Goal: Task Accomplishment & Management: Complete application form

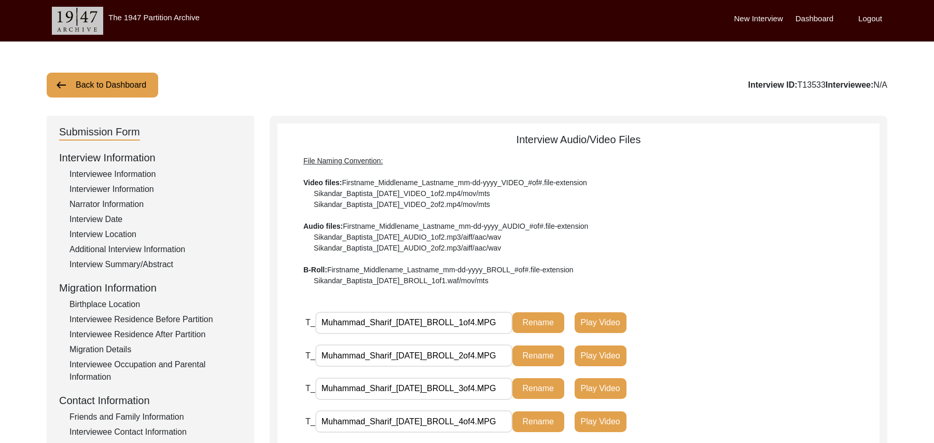
scroll to position [282, 0]
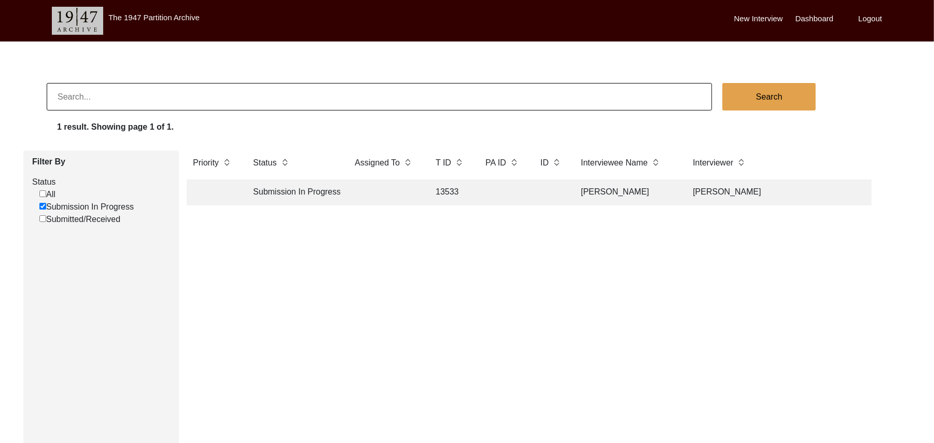
click at [449, 189] on td "13533" at bounding box center [449, 192] width 41 height 26
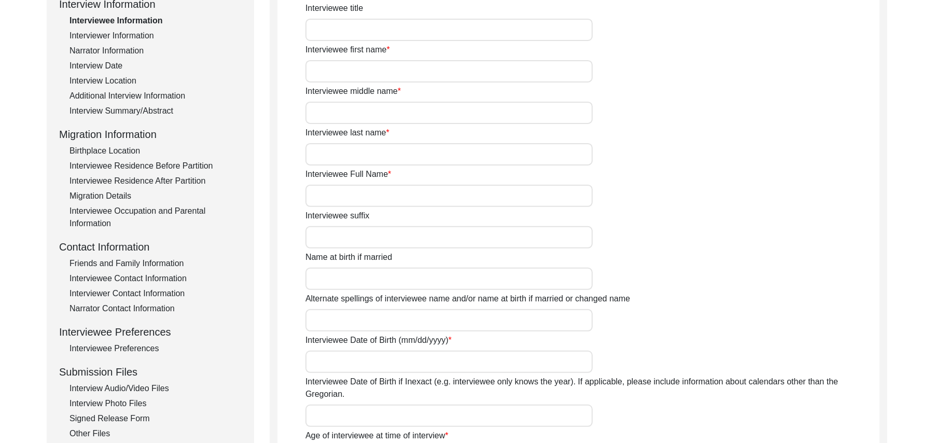
scroll to position [166, 0]
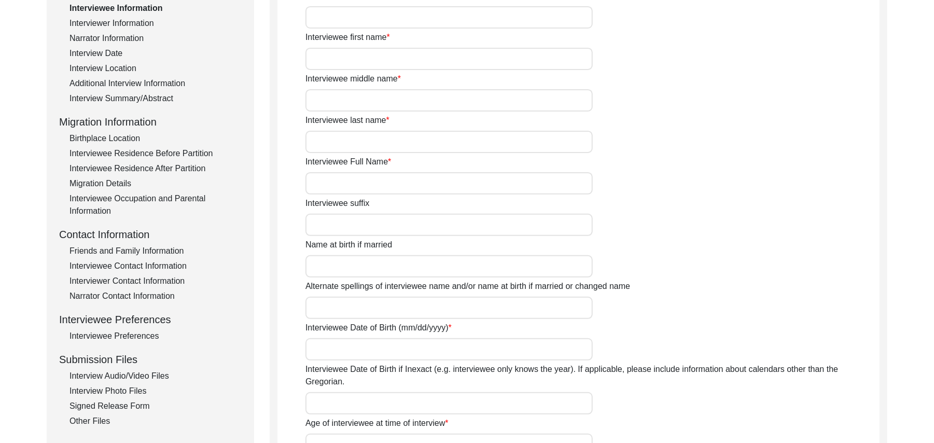
type input "Mr"
type input "Muhammad"
type input "Sharif"
type input "N/A"
type input "Muhammad Sharif"
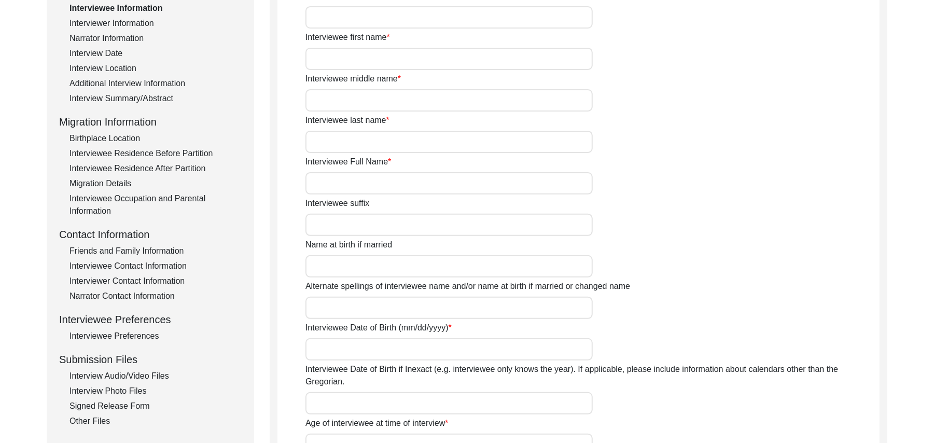
type input "N/A"
type input "Muhammad Sharif"
type input "1937"
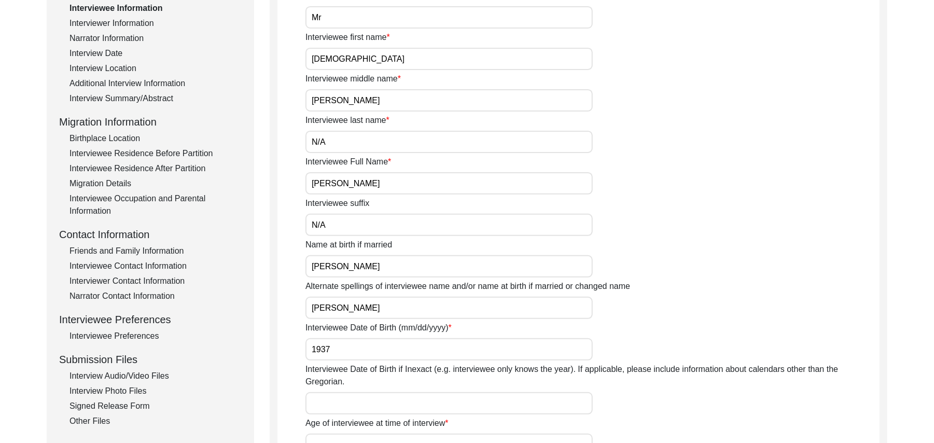
type input "1937"
type input "90 Years"
type input "Islam"
type input "N/A"
type textarea "N/A"
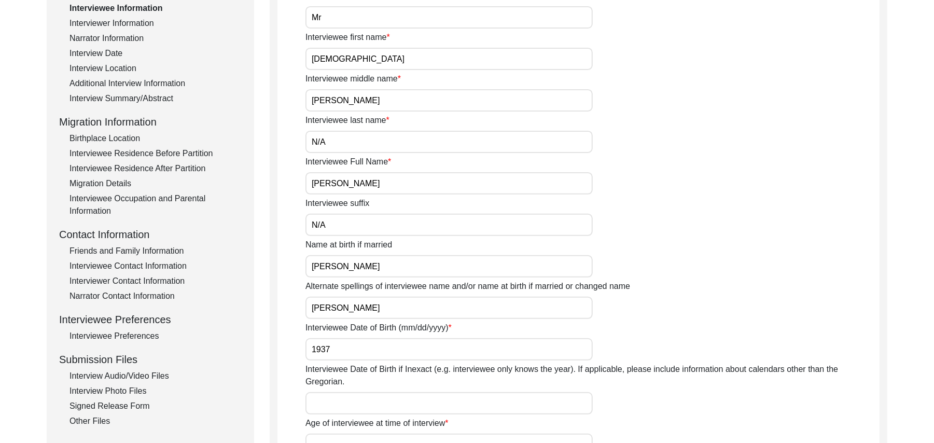
type input "Punjabi"
type input "Malwai"
type input "Male"
type input "Araein"
click at [138, 247] on div "Friends and Family Information" at bounding box center [155, 251] width 172 height 12
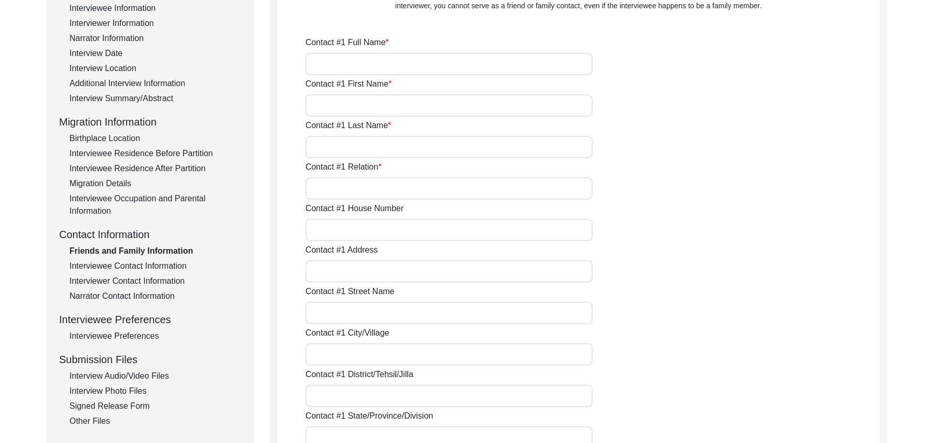
type input "Ghulam Dastgir"
type input "Ghulam"
type input "Dastgir"
type input "Son"
type input "N/A"
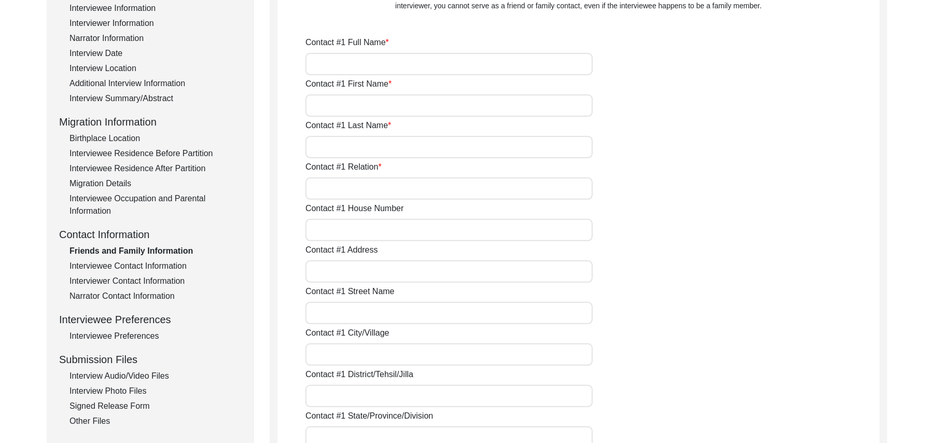
type input "Chak 387JB Alher"
type input "N/A"
type input "Chak 387JB Alher"
type input "Toba Tek Singh/ Toba Tek Singh"
type input "Punjab"
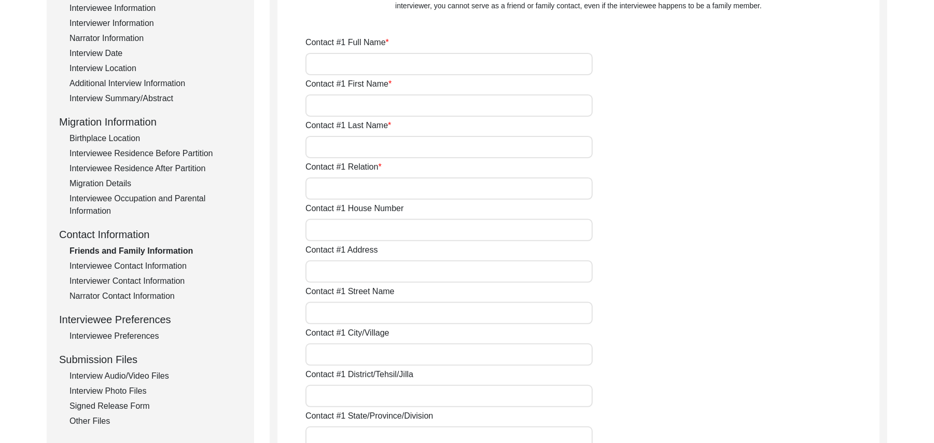
type input "36051"
type input "Pakistan"
type input "Chak 387JB Alher"
type input "03464878125"
type input "N/A"
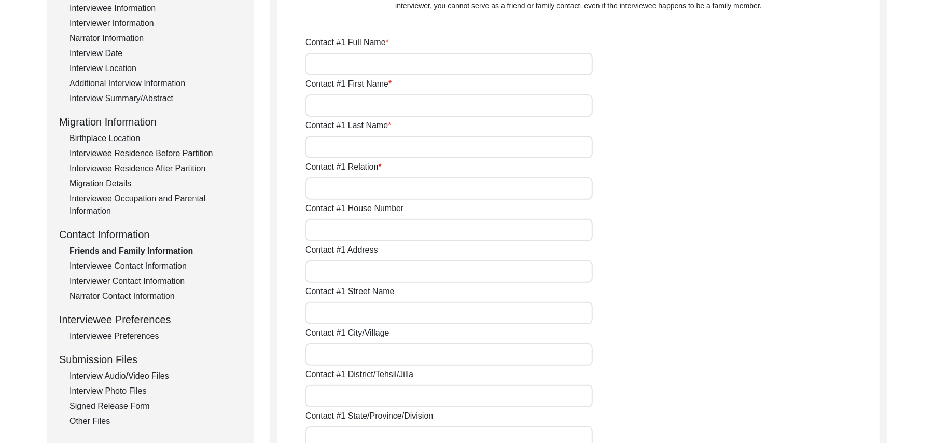
type input "N/A"
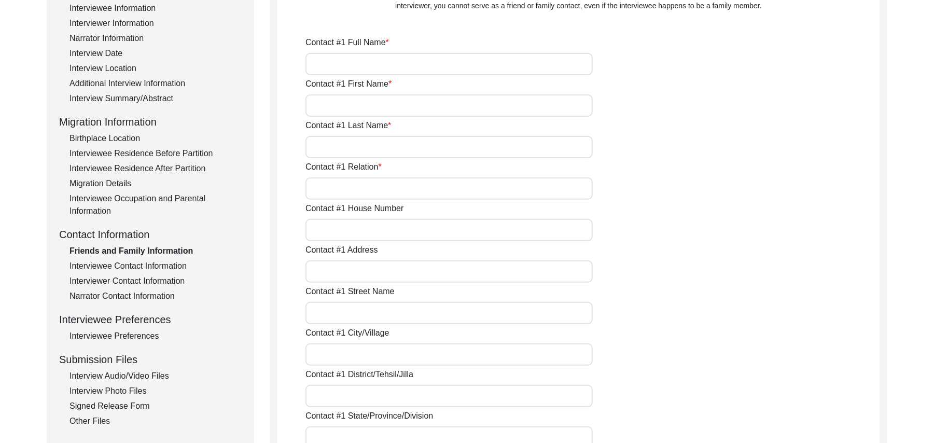
type input "Add"
type input "add"
type input "N/A"
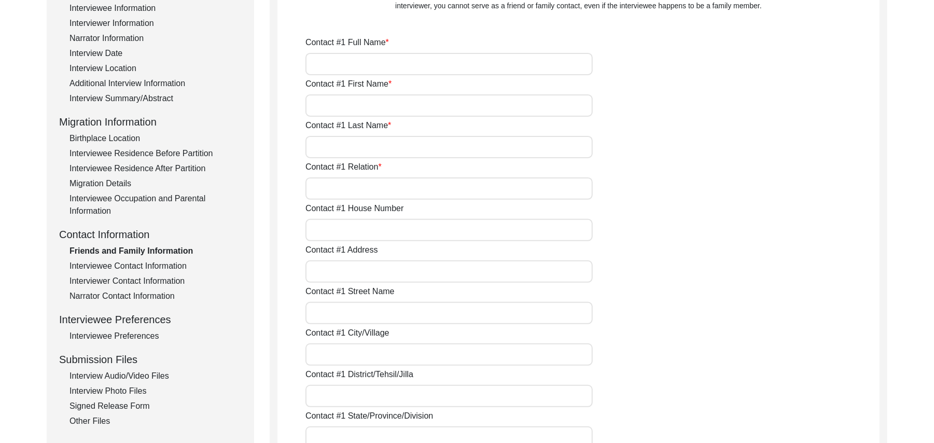
type input "Chak 387JB"
type input "N/A"
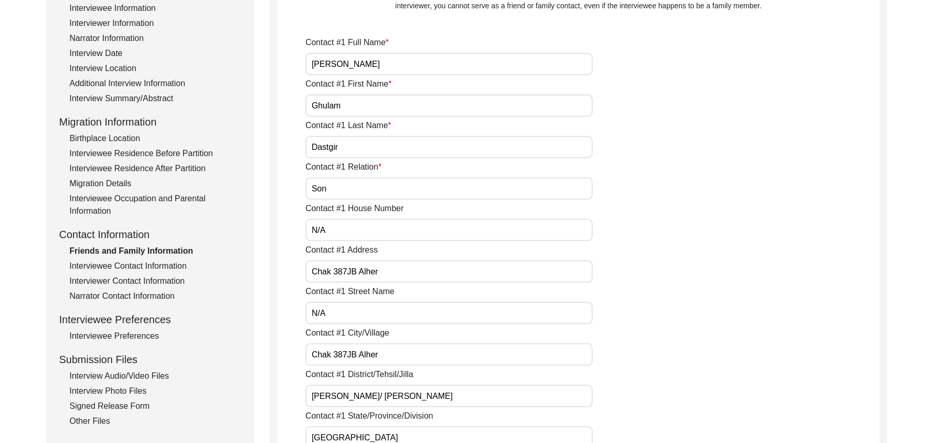
type input "Chak 387JB"
type input "Toba Tek Singh/ Toba Tek Singh"
type input "Punjab"
type input "36051"
type input "Pakistan"
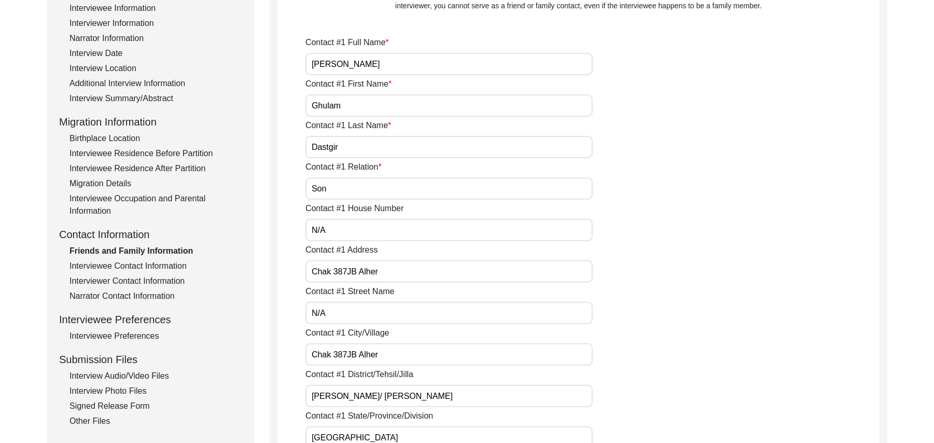
type input "Chak 387Jb"
type input "add"
type input "N/A"
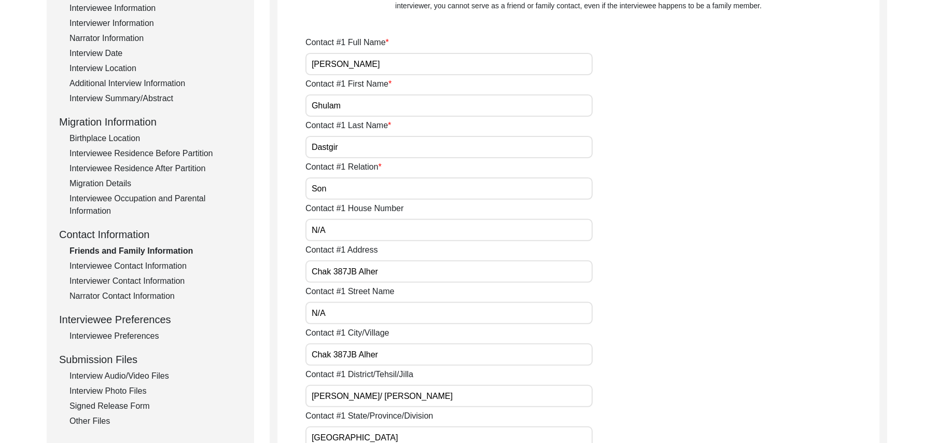
type input "N/A"
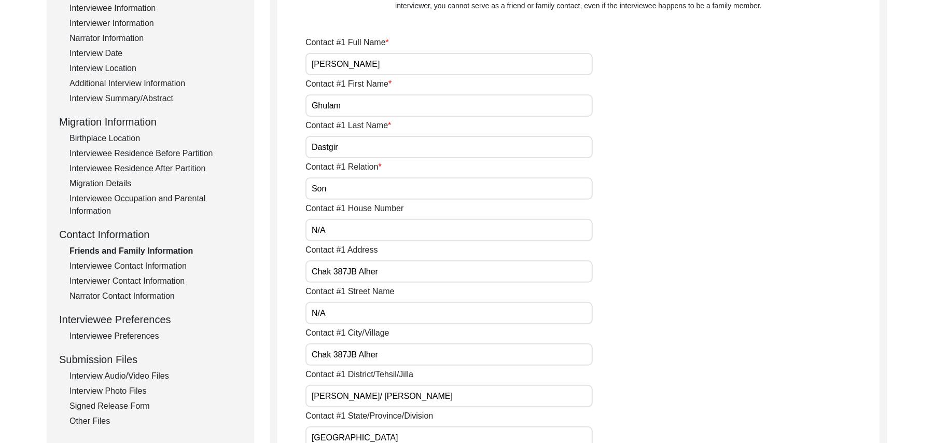
type input "N/A"
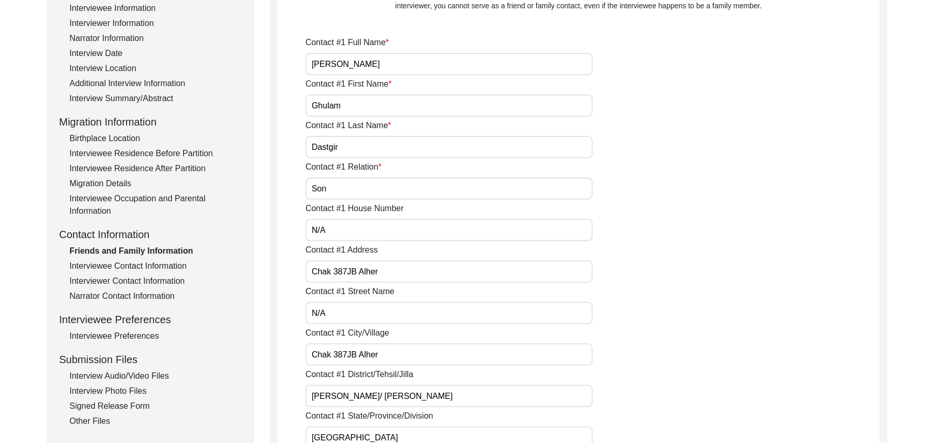
type input "N/A"
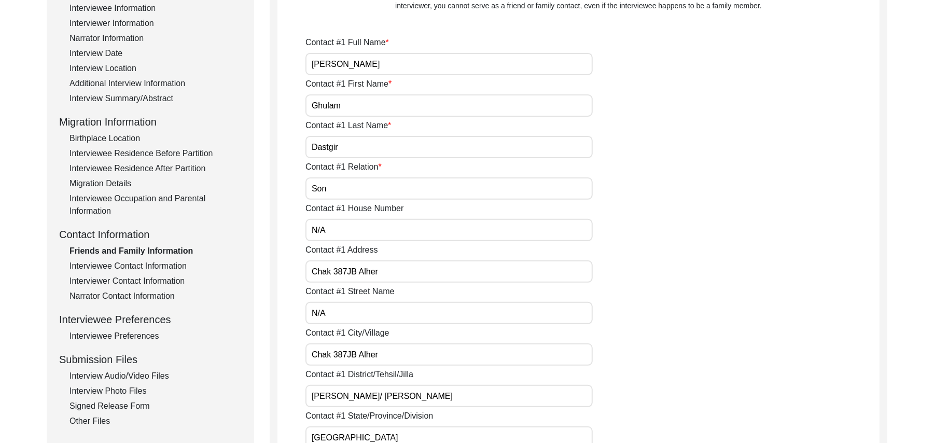
type input "N/A"
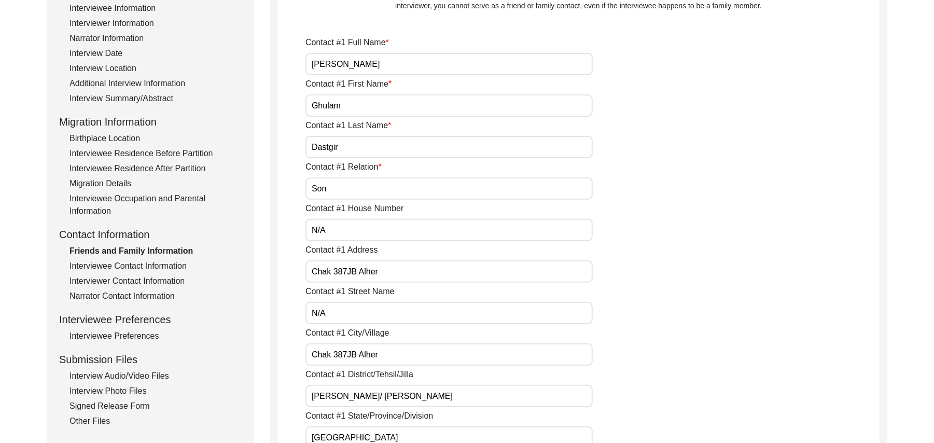
type input "N/A"
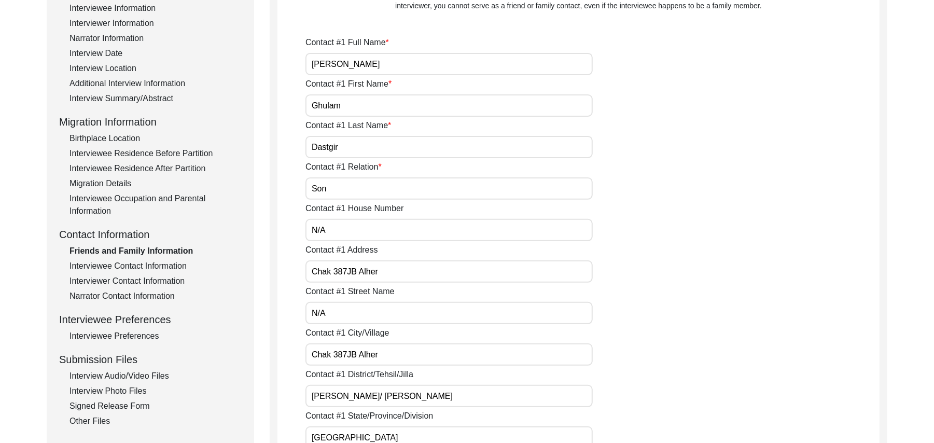
type input "N/A"
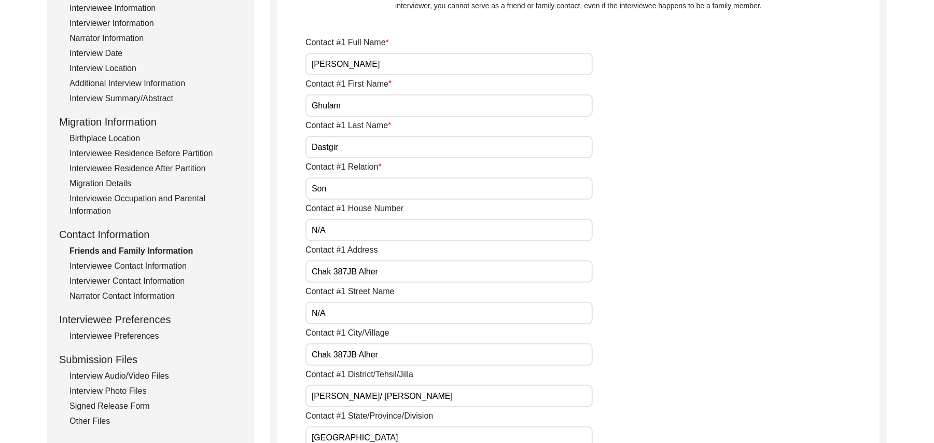
type input "N/A"
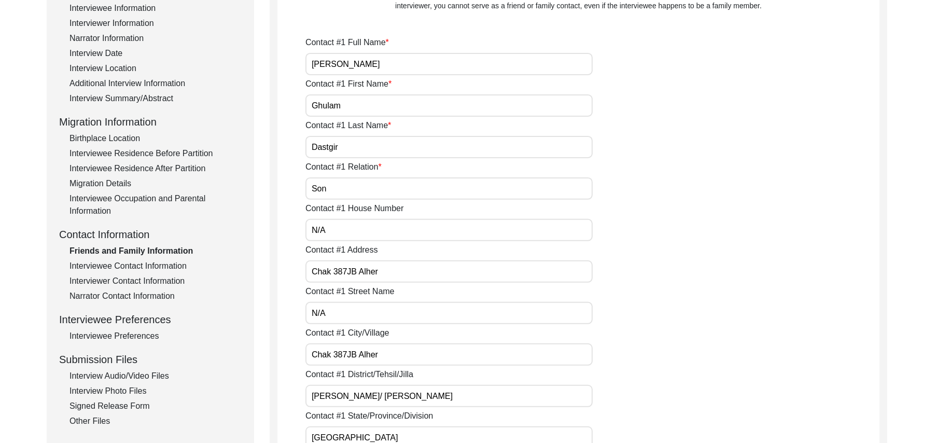
type input "N/A"
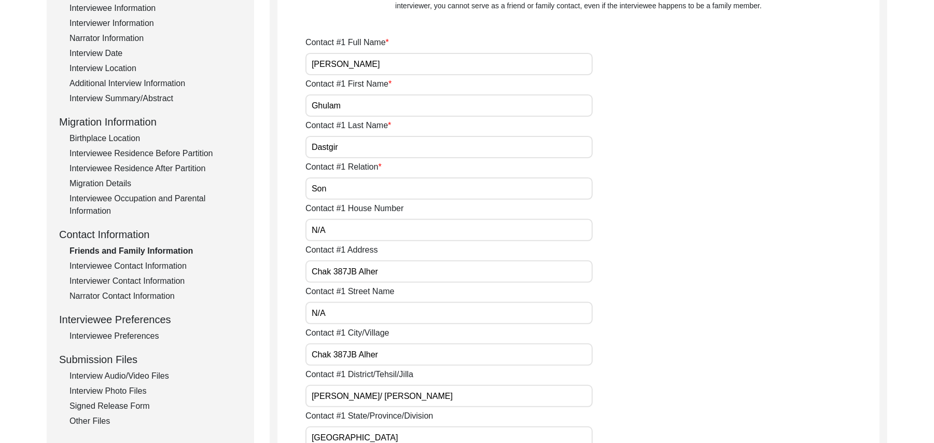
type input "N/A"
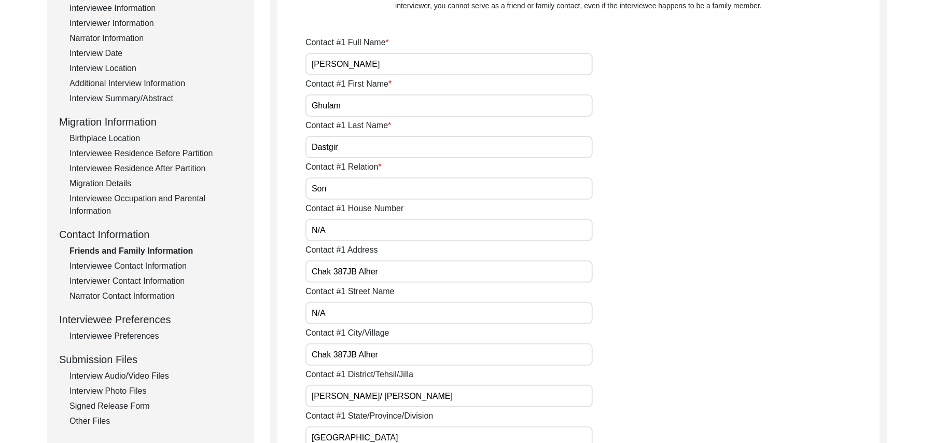
type input "N/A"
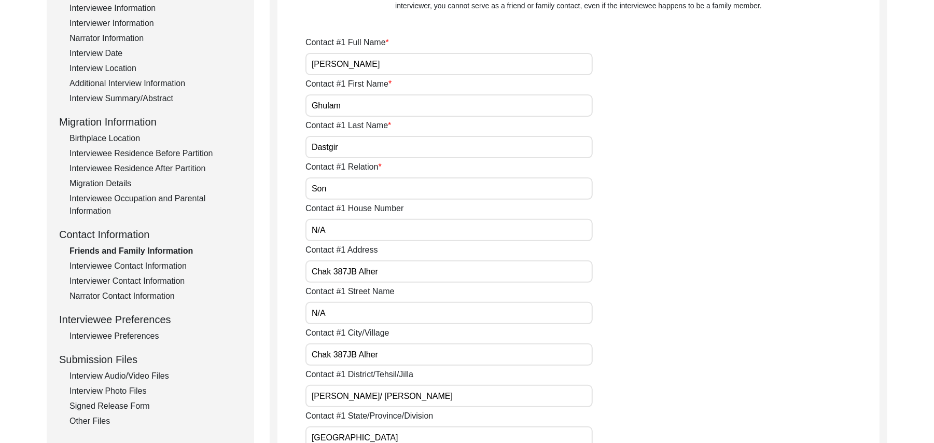
type input "N/A"
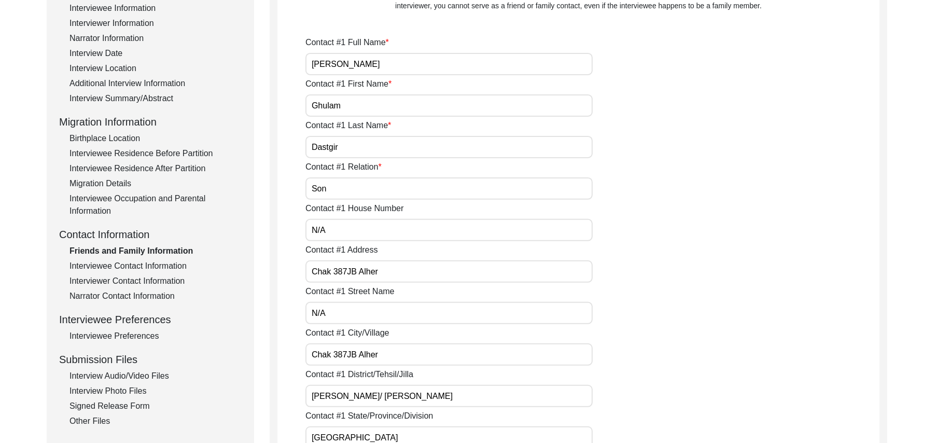
type input "N/A"
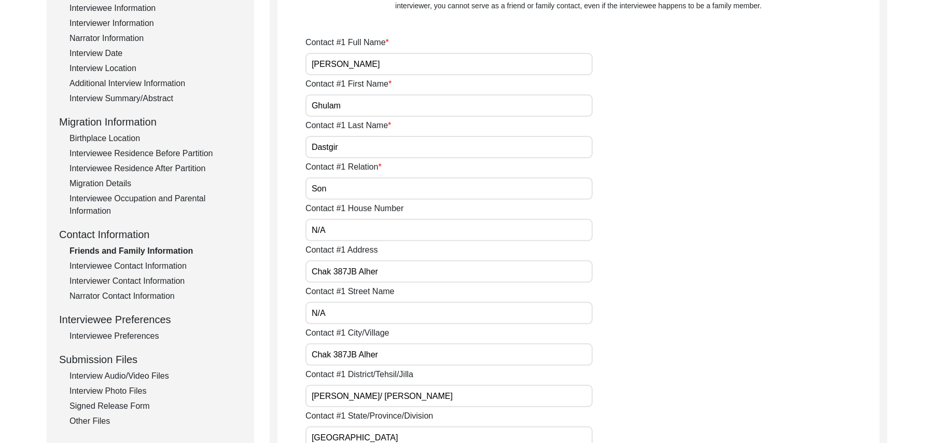
type input "N/A"
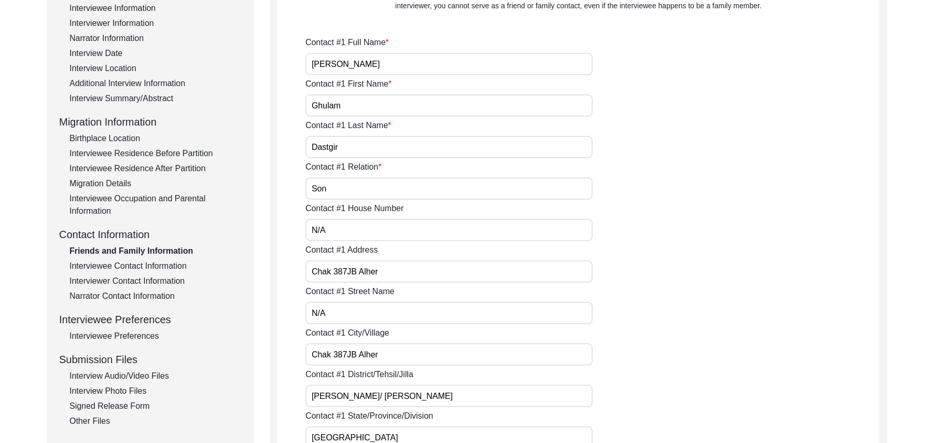
type input "N/A"
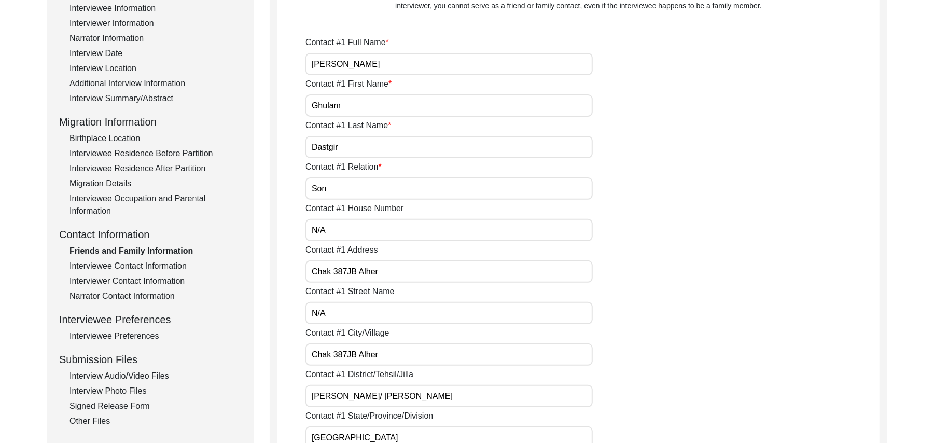
type input "N/A"
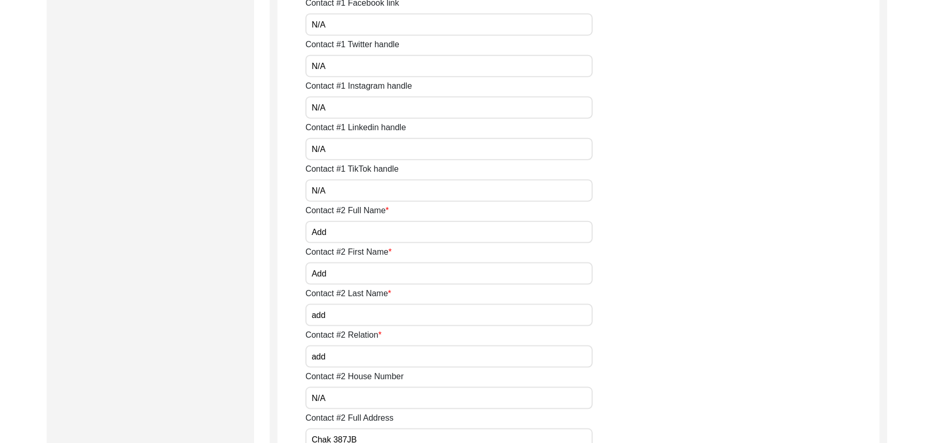
scroll to position [829, 0]
click at [343, 233] on input "Add" at bounding box center [448, 230] width 287 height 22
type input "A"
type input "Imran"
click at [333, 272] on input "Add" at bounding box center [448, 271] width 287 height 22
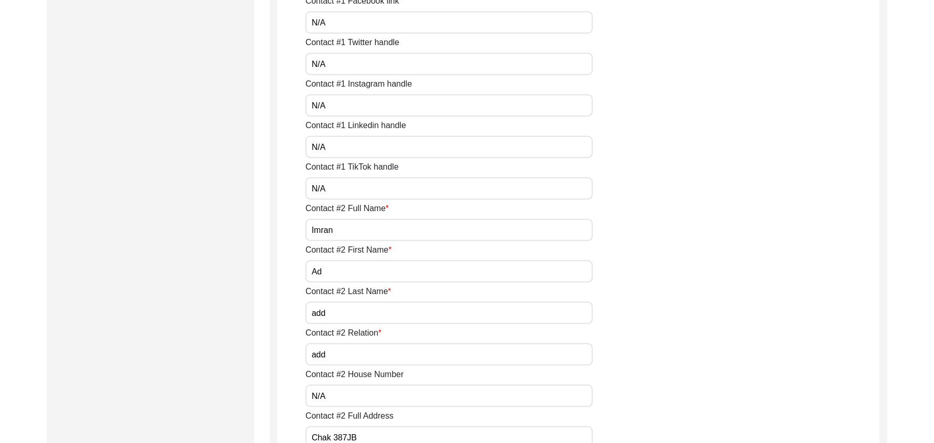
type input "A"
type input "Rasheed"
click at [334, 314] on input "add" at bounding box center [448, 313] width 287 height 22
click at [346, 229] on input "Imran" at bounding box center [448, 230] width 287 height 22
type input "Imran Rasheed"
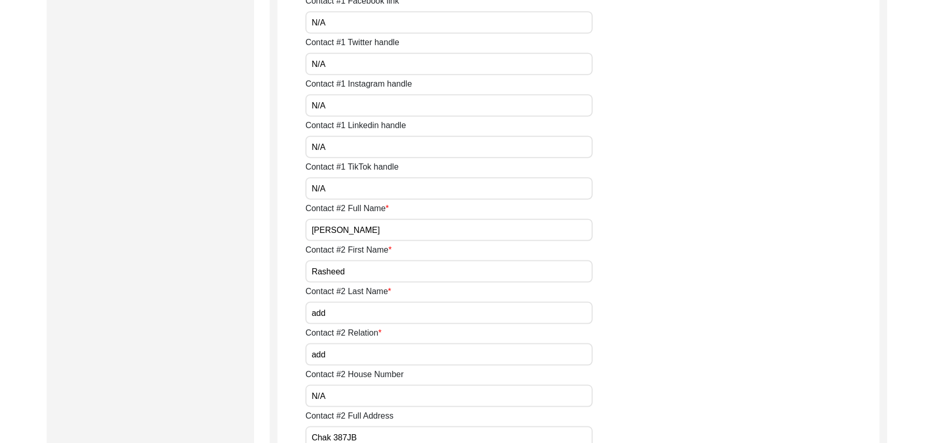
click at [339, 314] on input "add" at bounding box center [448, 313] width 287 height 22
type input "a"
type input "N/A"
click at [342, 355] on input "add" at bounding box center [448, 354] width 287 height 22
type input "a"
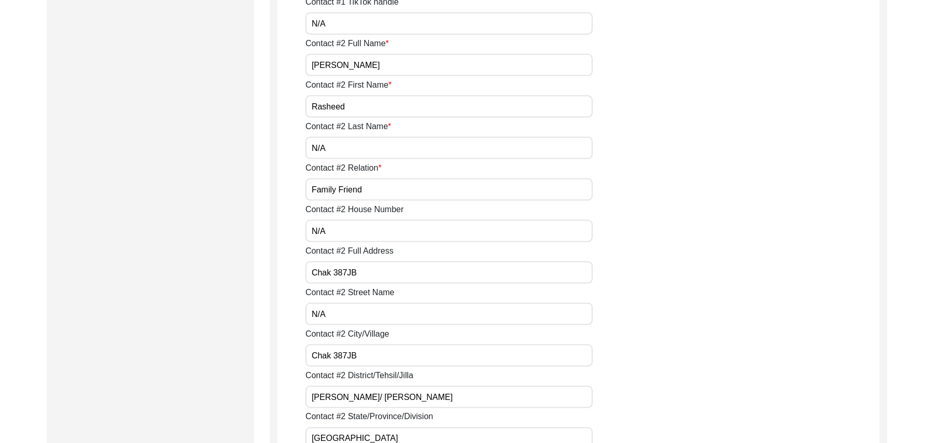
scroll to position [995, 0]
type input "Family Friend"
click at [345, 270] on input "Chak 387JB" at bounding box center [448, 271] width 287 height 22
type input "Chak 388JB"
click at [345, 353] on input "Chak 387JB" at bounding box center [448, 354] width 287 height 22
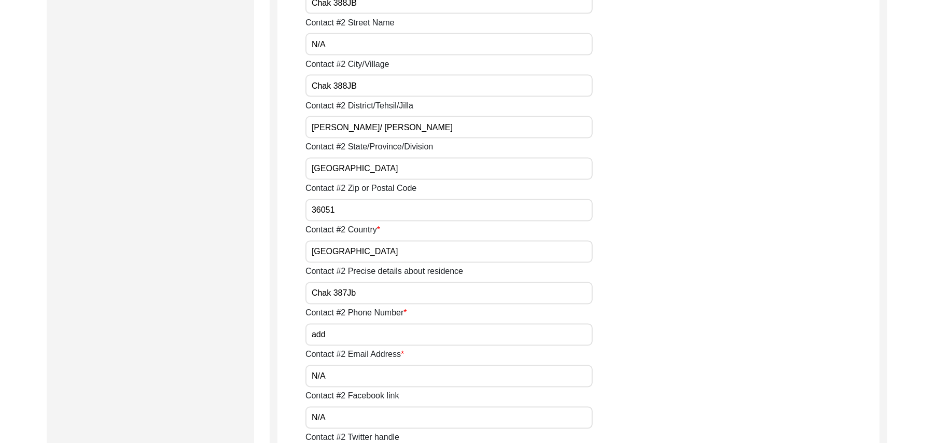
scroll to position [1310, 0]
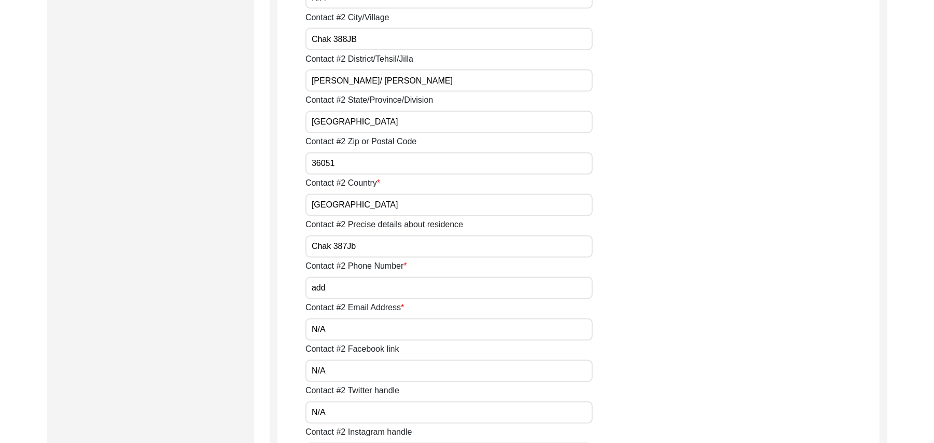
type input "Chak 388JB"
click at [349, 287] on input "add" at bounding box center [448, 288] width 287 height 22
type input "a"
type input "03022567303"
click at [349, 325] on input "N/A" at bounding box center [448, 329] width 287 height 22
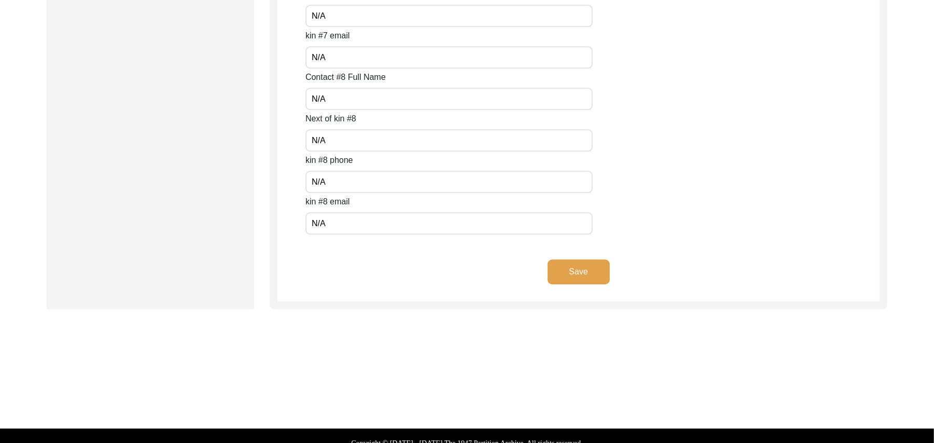
scroll to position [4624, 0]
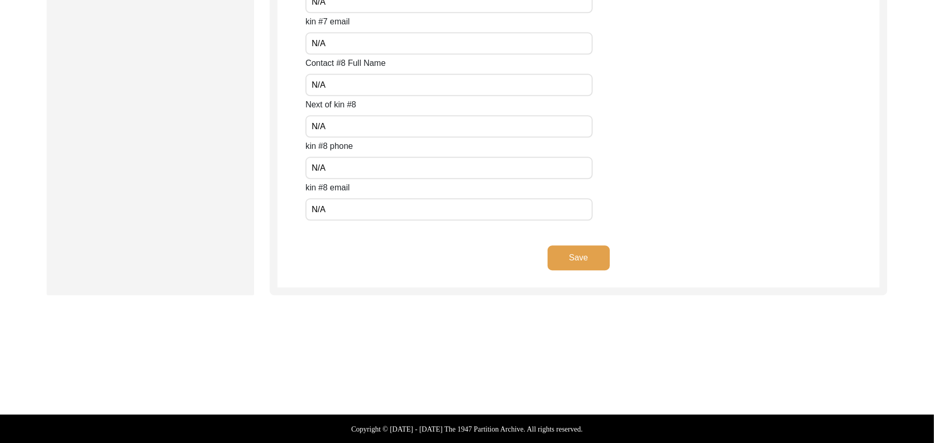
click at [588, 258] on button "Save" at bounding box center [578, 257] width 62 height 25
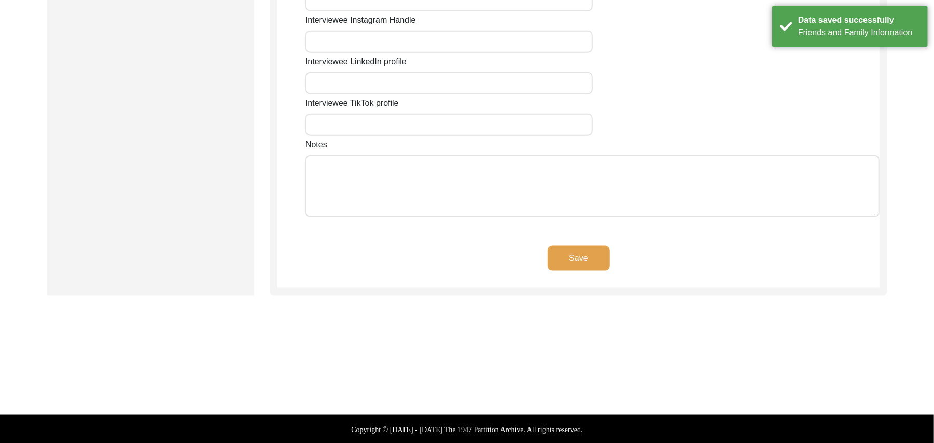
type input "N/A"
type input "Chak 387JB Alher Kalan"
type input "Punjab"
type input "Toba Tek Singh/ Toba Tek Singh"
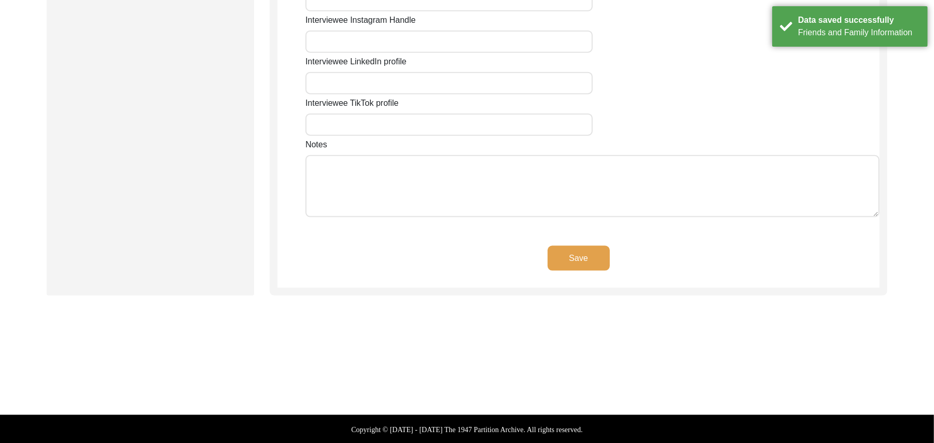
type input "36051"
type input "Pakistan"
type input "Chak 387JB Alher Kalan/ Jhang Road Toba Tek Singh"
type input "Chak 387JB Alher, Punjab, Pakistan"
type input "N/A"
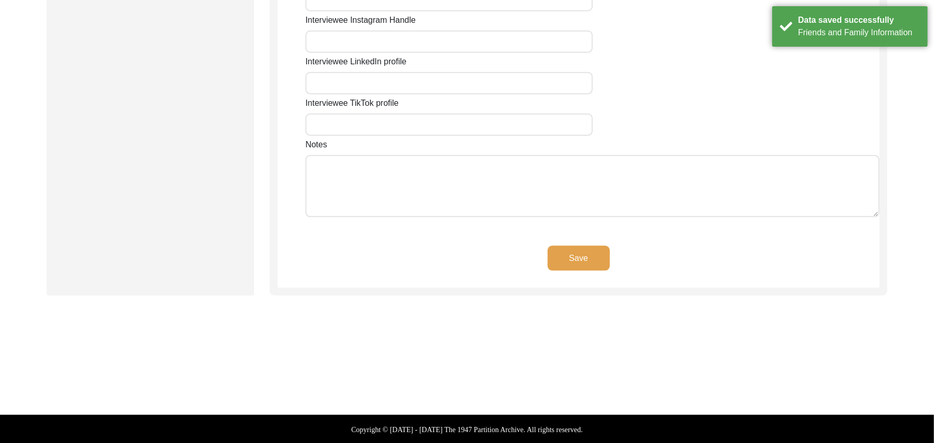
type input "N/A"
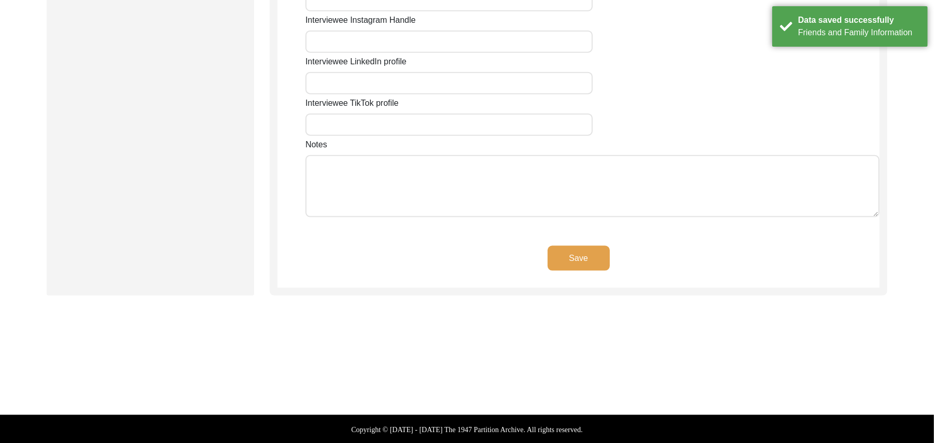
type input "N/A"
type textarea "N/A"
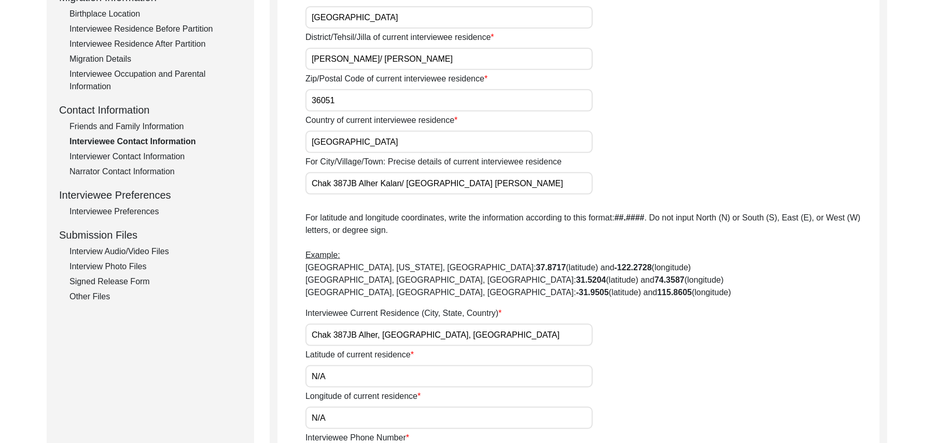
scroll to position [189, 0]
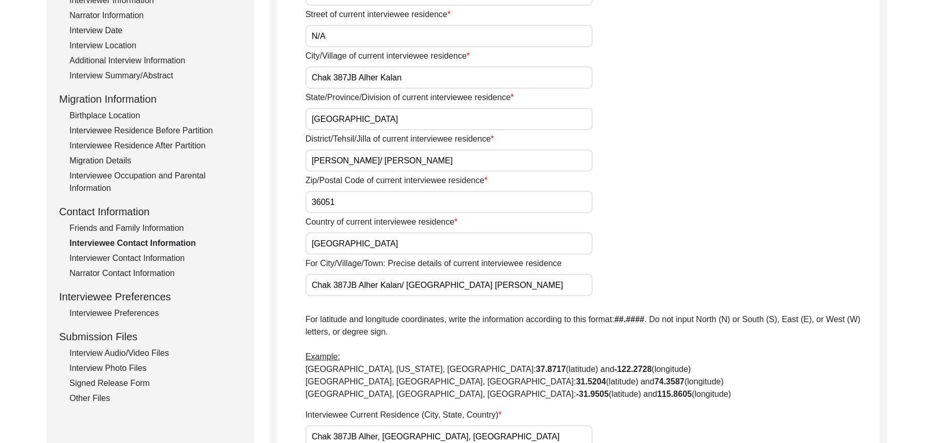
click at [128, 366] on div "Interview Photo Files" at bounding box center [155, 368] width 172 height 12
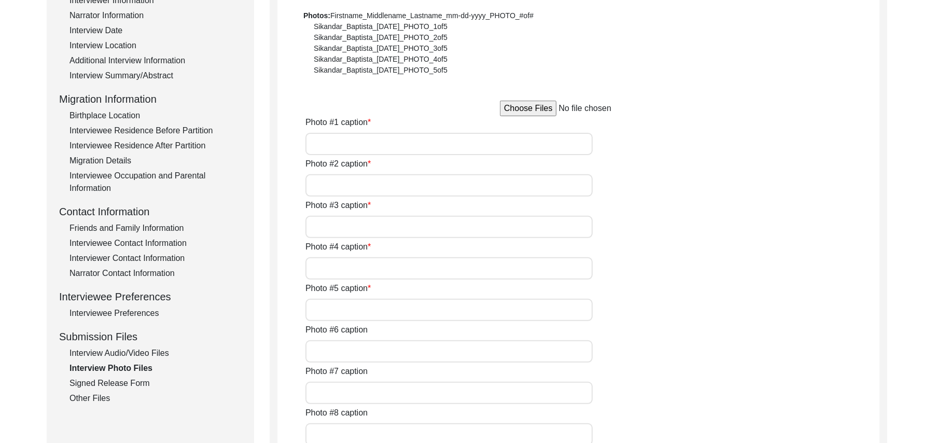
click at [536, 104] on input "file" at bounding box center [578, 109] width 157 height 16
type input "Muhammad Sharif"
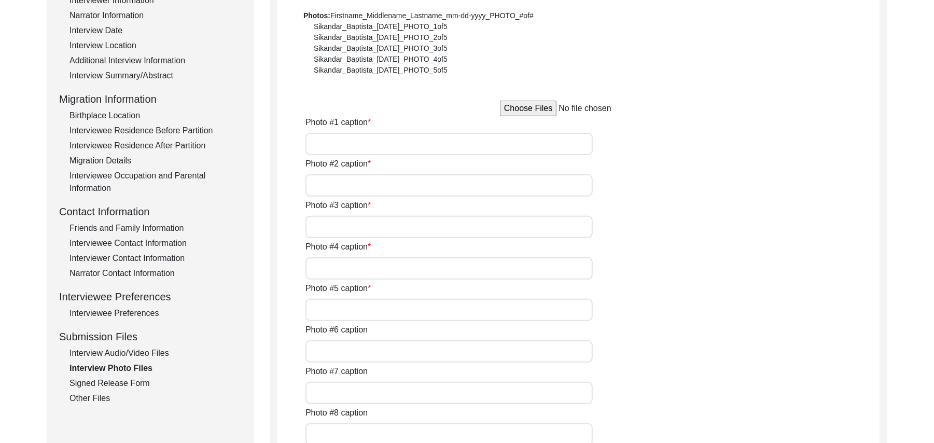
type input "Muhammad Sharif"
type input "N/A"
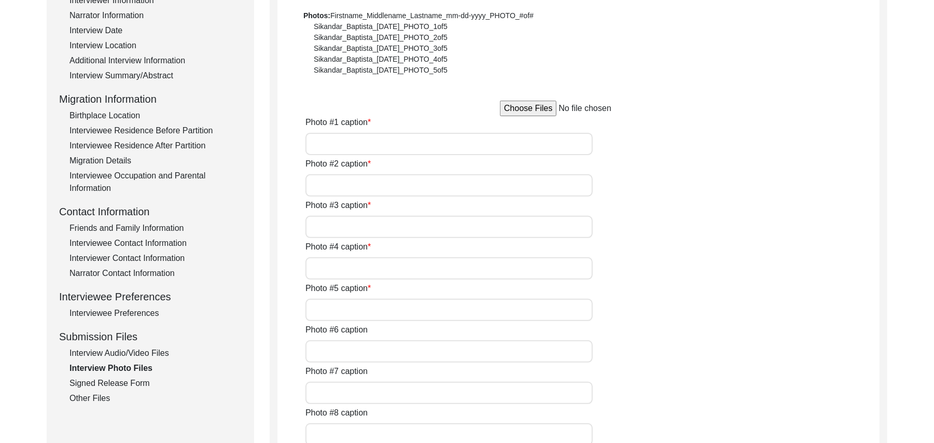
type input "N/A"
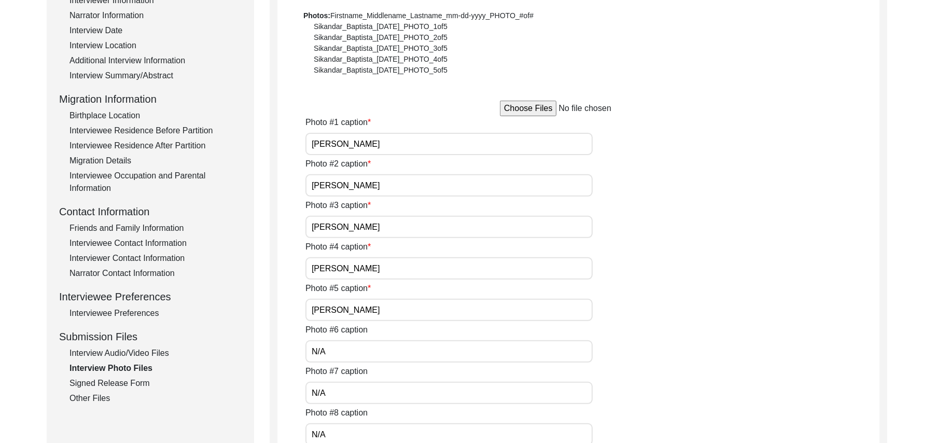
type textarea "N/A"
type input "N/A"
type input "JPG"
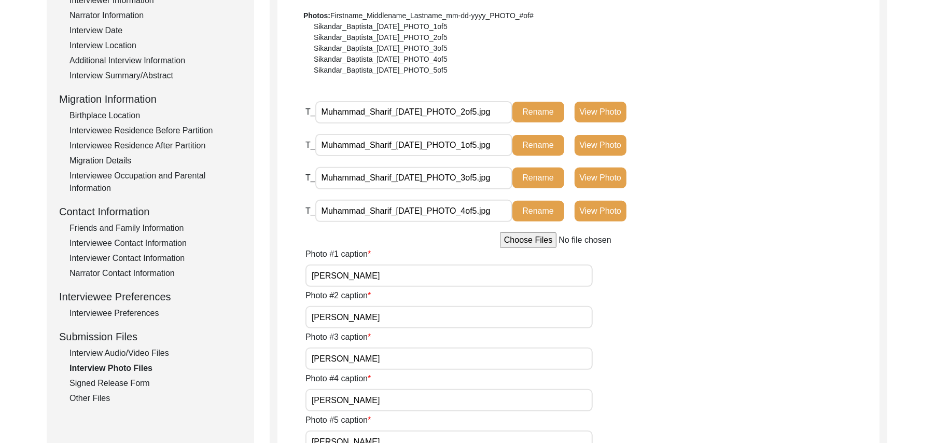
type input "C:\fakepath\Muhammad_Sharif_09-13-2025_PHOTO_5of5.png"
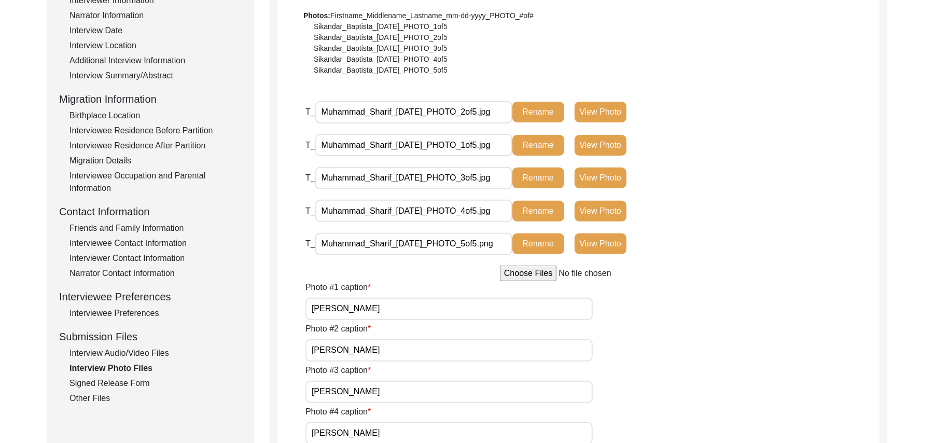
click at [98, 397] on div "Other Files" at bounding box center [155, 398] width 172 height 12
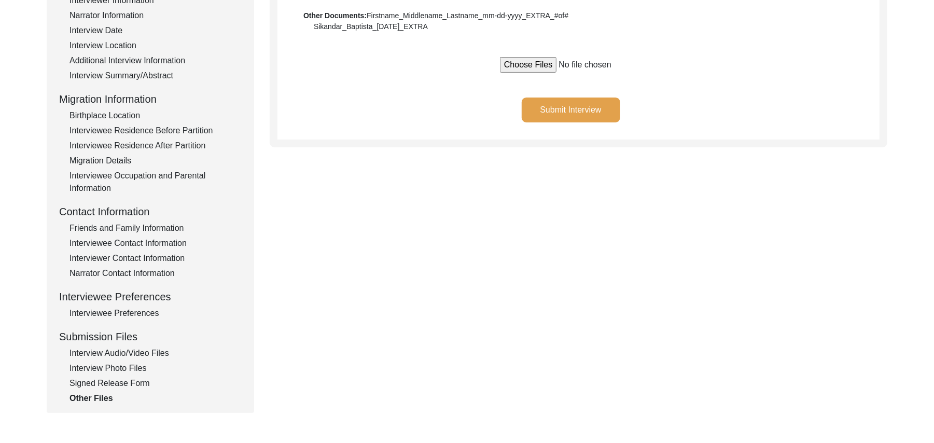
click at [546, 108] on button "Submit Interview" at bounding box center [571, 109] width 98 height 25
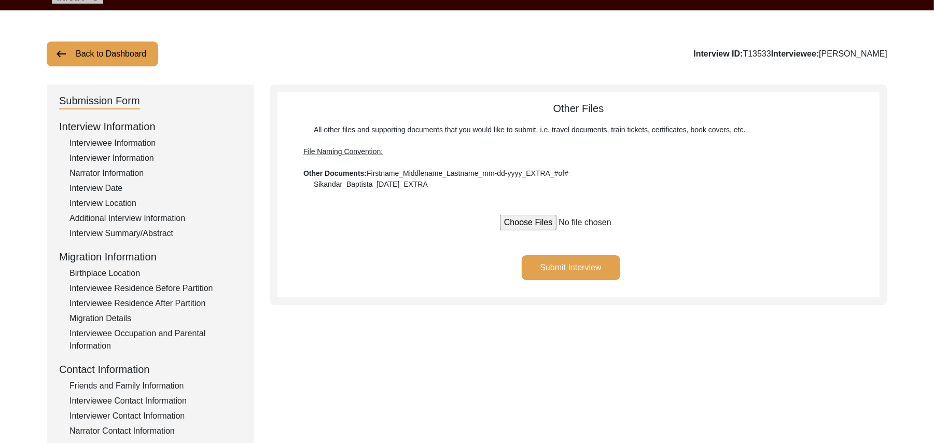
scroll to position [0, 0]
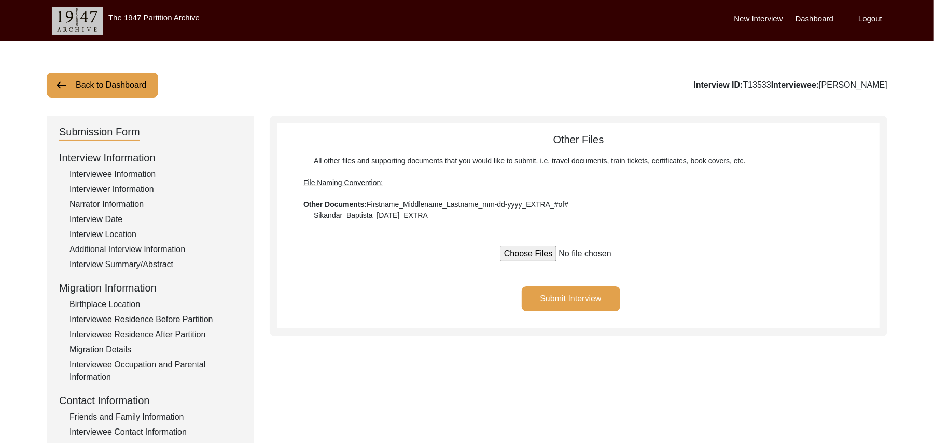
click at [120, 83] on button "Back to Dashboard" at bounding box center [102, 85] width 111 height 25
